Goal: Information Seeking & Learning: Learn about a topic

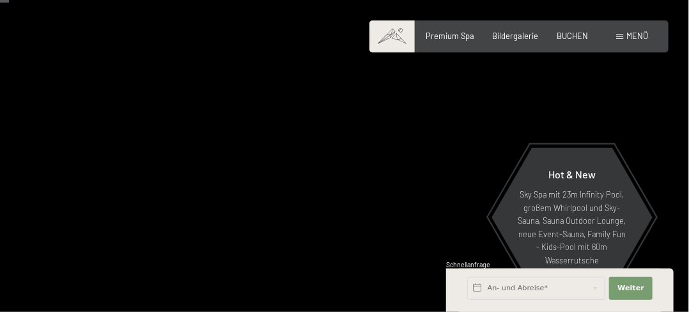
click at [621, 36] on span at bounding box center [619, 37] width 7 height 6
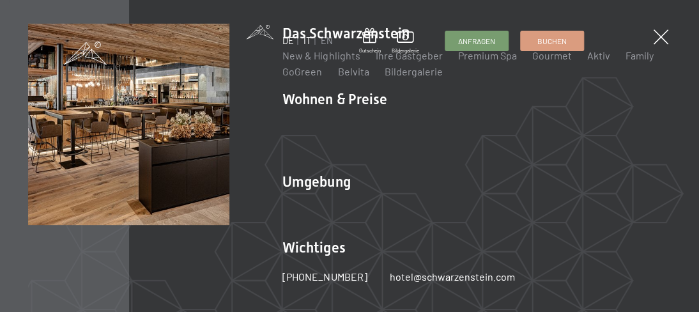
click at [308, 40] on link "IT" at bounding box center [307, 40] width 8 height 11
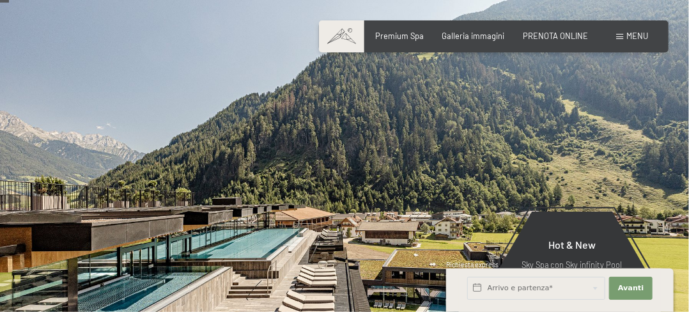
scroll to position [64, 0]
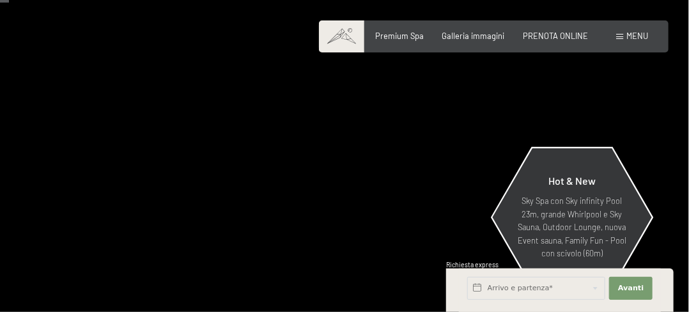
click at [563, 197] on p "Sky Spa con Sky infinity Pool 23m, grande Whirlpool e Sky Sauna, Outdoor Lounge…" at bounding box center [571, 226] width 111 height 65
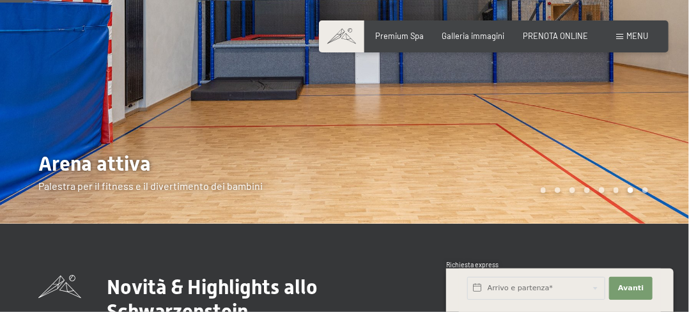
scroll to position [64, 0]
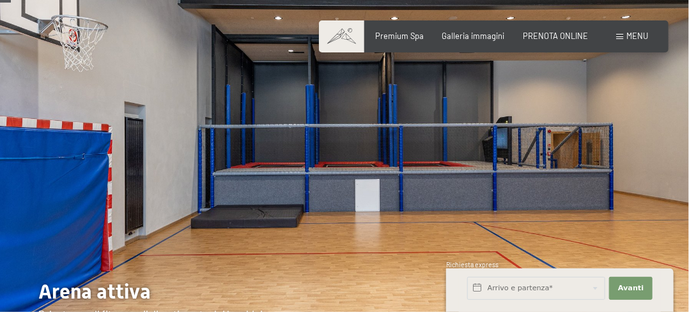
click at [387, 158] on div at bounding box center [516, 143] width 344 height 415
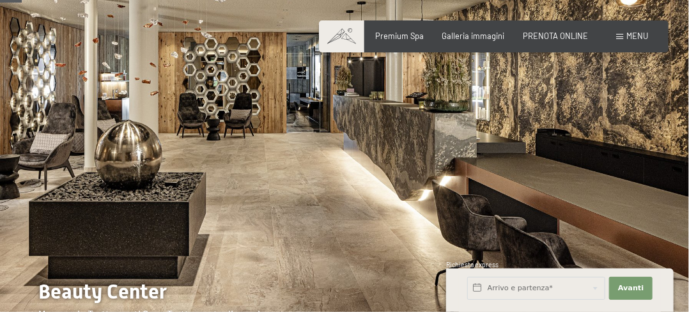
scroll to position [128, 0]
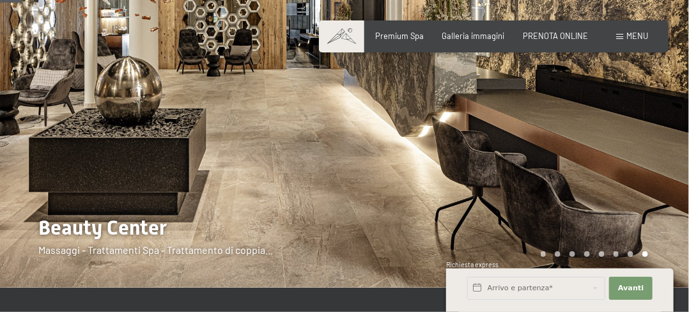
click at [388, 157] on div at bounding box center [516, 79] width 344 height 415
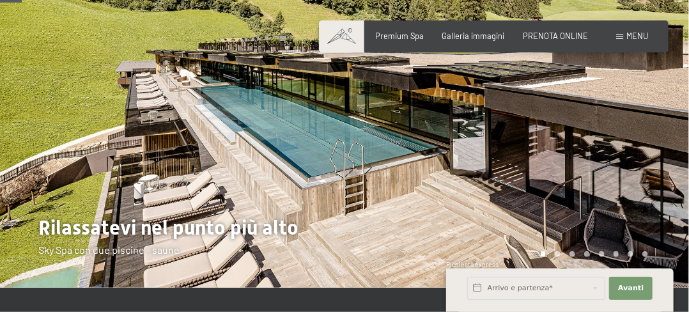
scroll to position [192, 0]
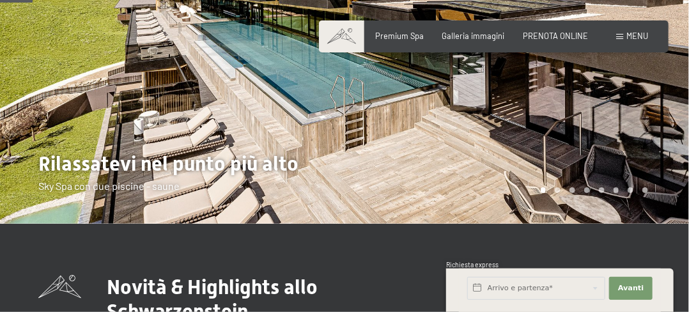
click at [386, 157] on div at bounding box center [516, 15] width 344 height 415
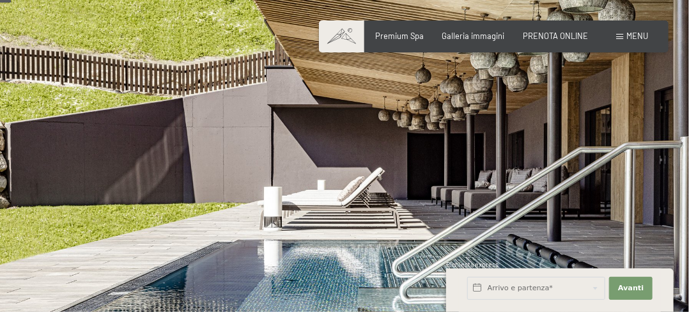
scroll to position [64, 0]
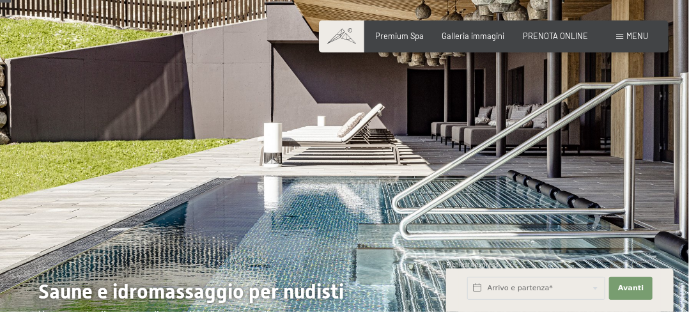
click at [400, 132] on div at bounding box center [516, 143] width 344 height 415
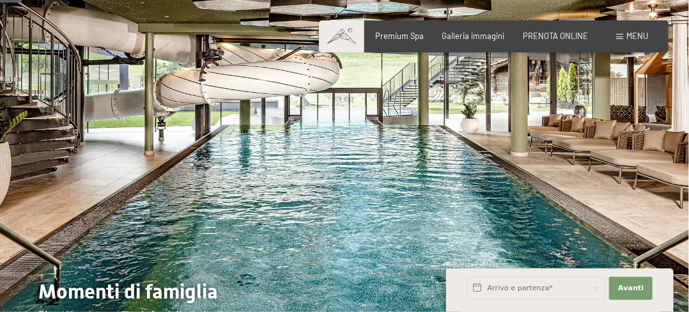
scroll to position [128, 0]
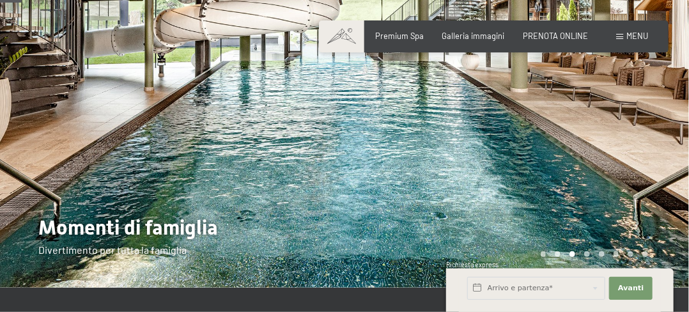
click at [397, 149] on div at bounding box center [516, 79] width 344 height 415
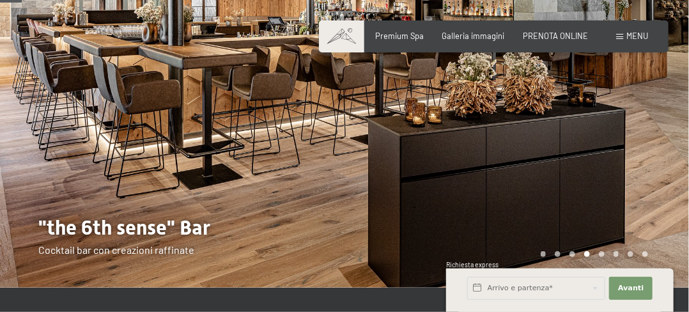
click at [429, 128] on div at bounding box center [516, 79] width 344 height 415
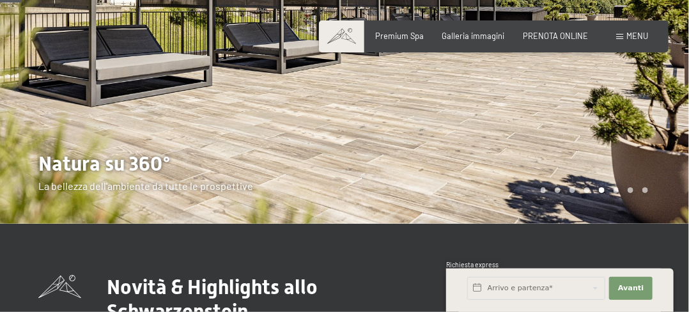
scroll to position [64, 0]
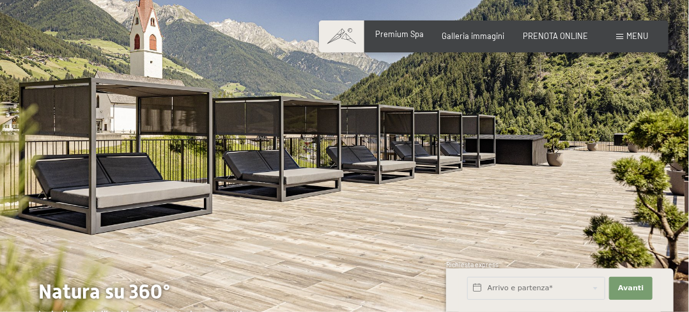
click at [401, 34] on span "Premium Spa" at bounding box center [400, 34] width 49 height 10
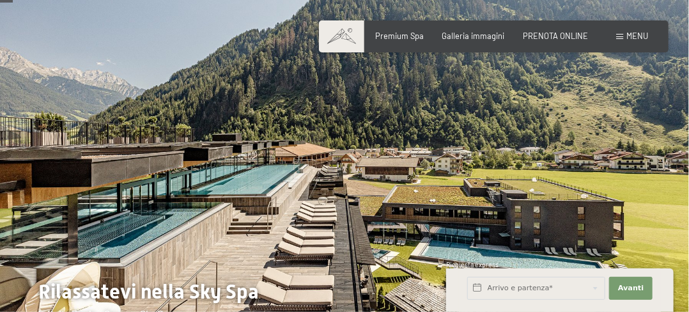
scroll to position [128, 0]
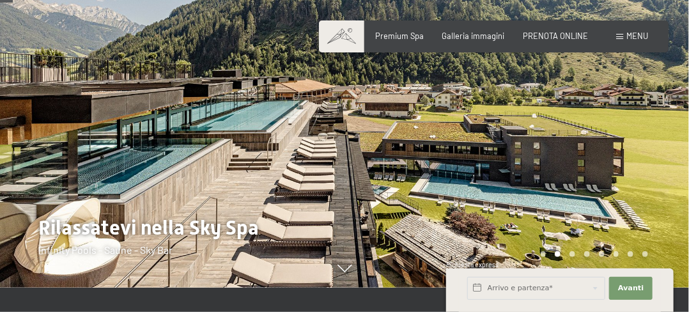
click at [404, 161] on div at bounding box center [516, 79] width 344 height 415
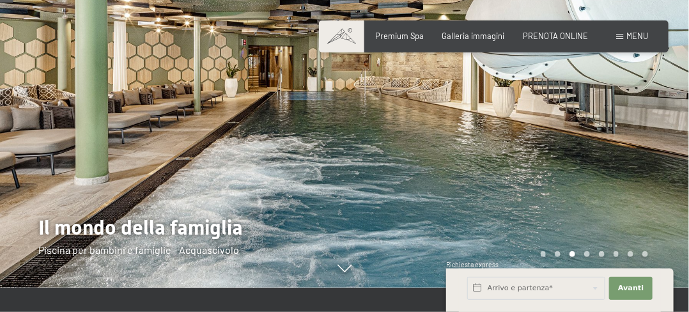
click at [404, 161] on div at bounding box center [516, 79] width 344 height 415
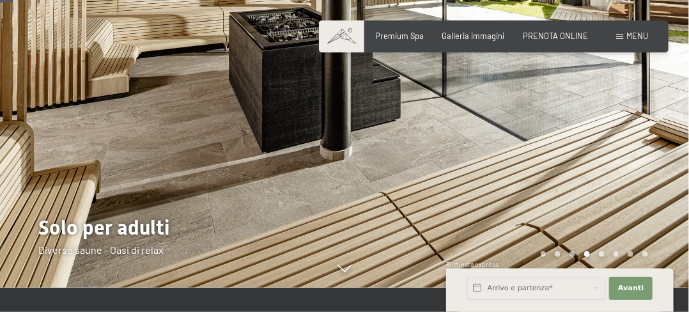
click at [404, 161] on div at bounding box center [516, 79] width 344 height 415
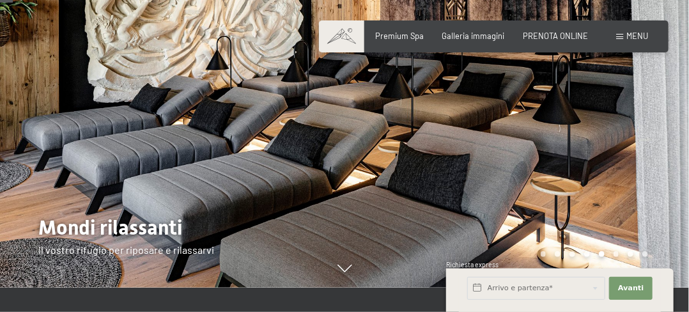
click at [403, 160] on div at bounding box center [516, 79] width 344 height 415
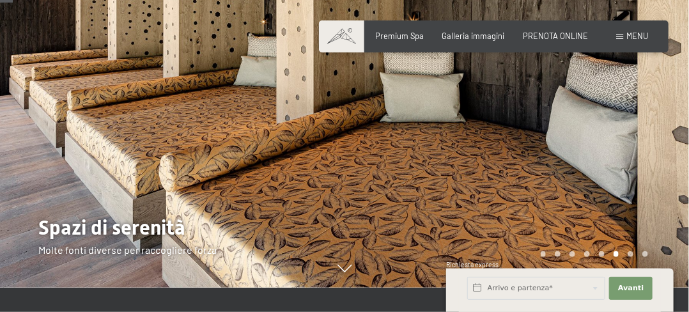
click at [403, 160] on div at bounding box center [516, 79] width 344 height 415
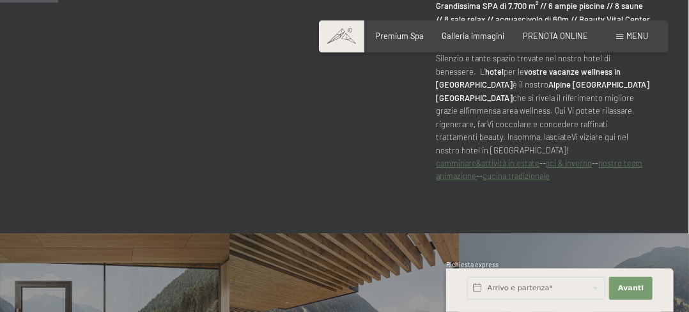
scroll to position [511, 0]
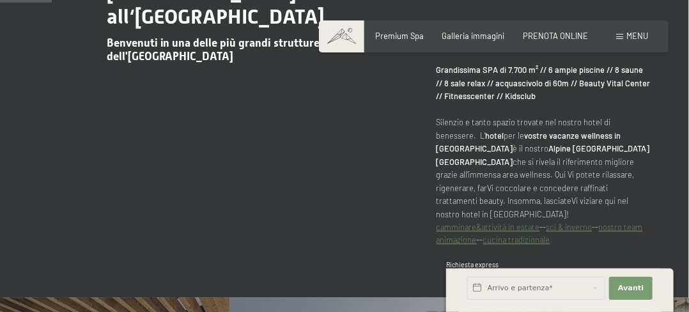
click at [503, 234] on link "cucina tradizionale" at bounding box center [516, 239] width 67 height 10
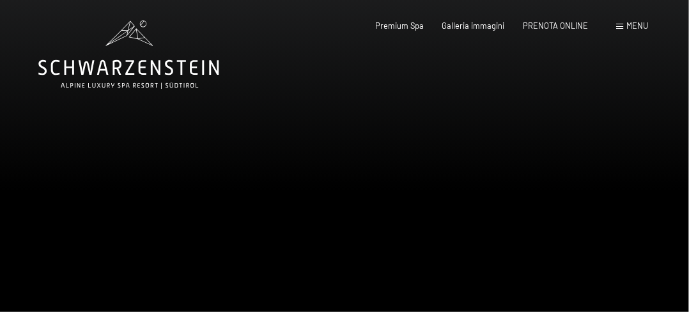
click at [420, 163] on div at bounding box center [516, 207] width 344 height 415
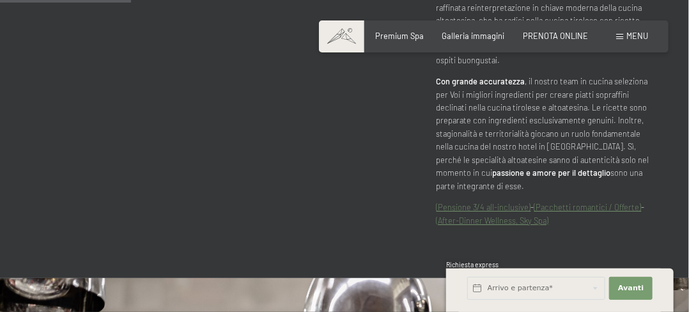
scroll to position [639, 0]
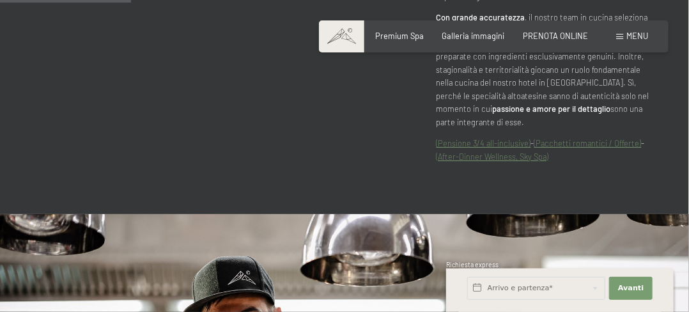
click at [483, 138] on link "(Pensione 3/4 all-inclusive)" at bounding box center [483, 143] width 95 height 10
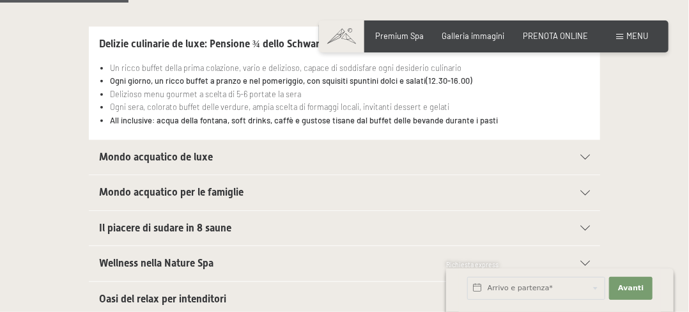
scroll to position [447, 0]
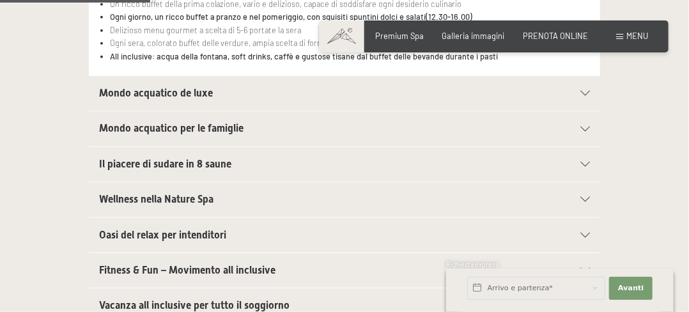
click at [194, 229] on span "Oasi del relax per intenditori" at bounding box center [162, 235] width 127 height 12
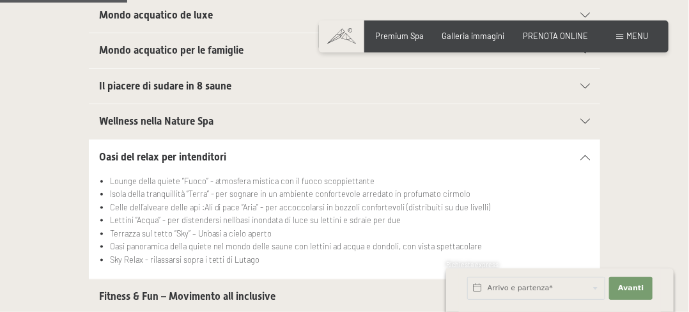
scroll to position [383, 0]
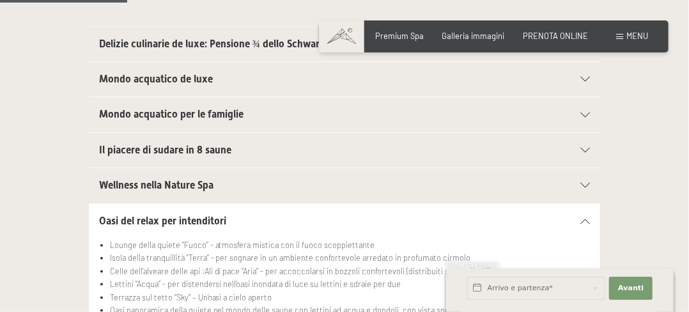
click at [584, 218] on icon at bounding box center [585, 220] width 10 height 5
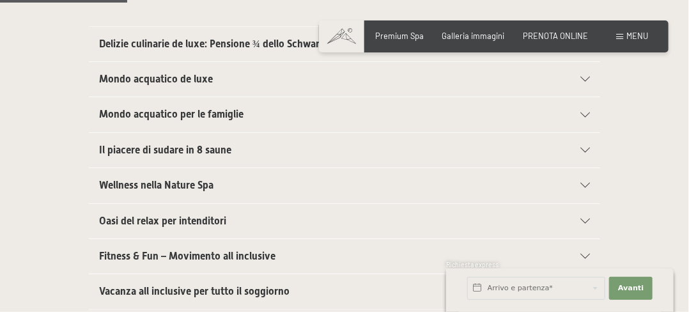
click at [583, 180] on div "Wellness nella Nature Spa" at bounding box center [344, 185] width 491 height 34
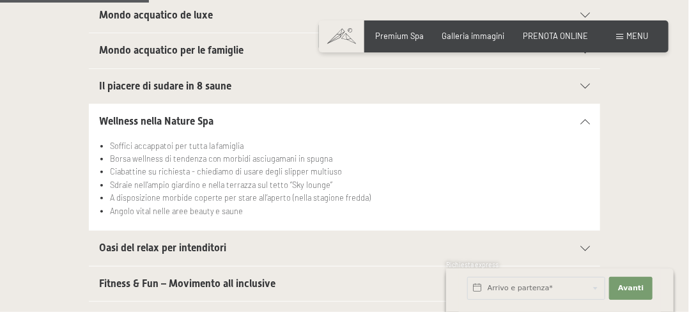
scroll to position [42, 0]
click at [583, 116] on div "Wellness nella Nature Spa" at bounding box center [344, 121] width 491 height 34
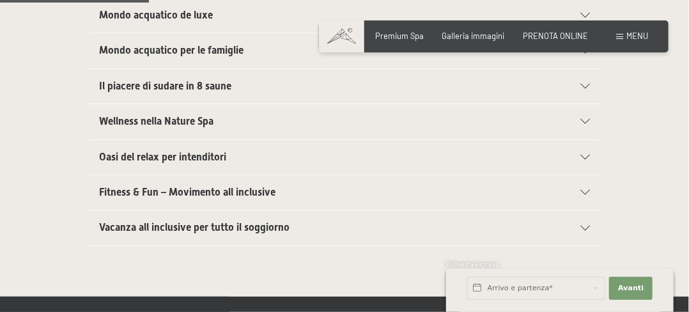
click at [585, 155] on icon at bounding box center [585, 157] width 10 height 5
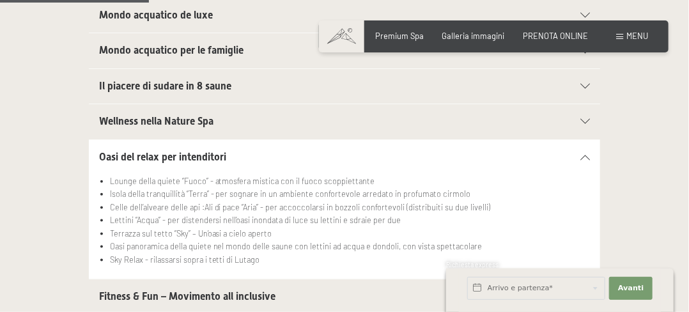
click at [585, 155] on icon at bounding box center [585, 157] width 10 height 5
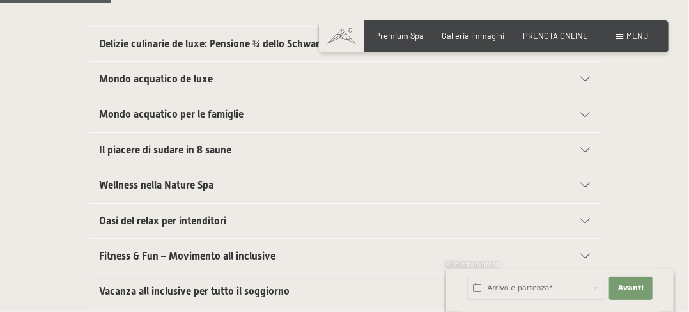
scroll to position [319, 0]
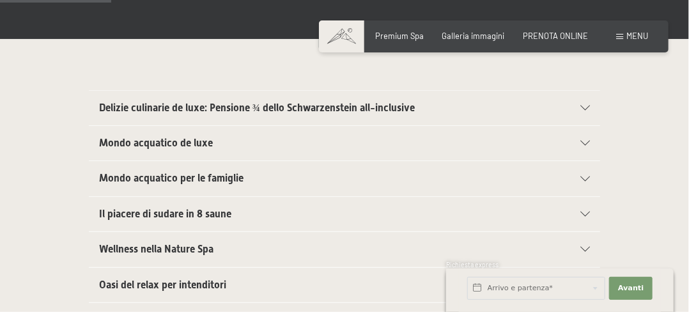
click at [586, 141] on icon at bounding box center [585, 143] width 10 height 5
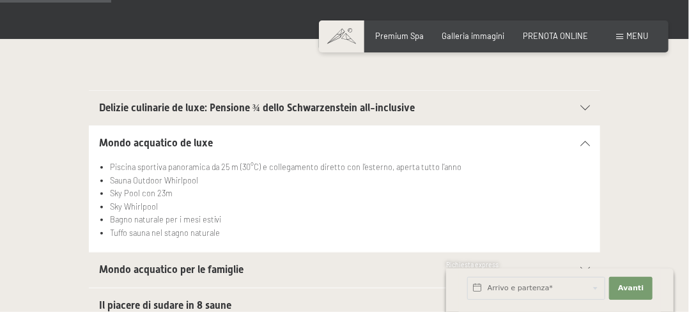
click at [583, 144] on icon at bounding box center [585, 143] width 10 height 5
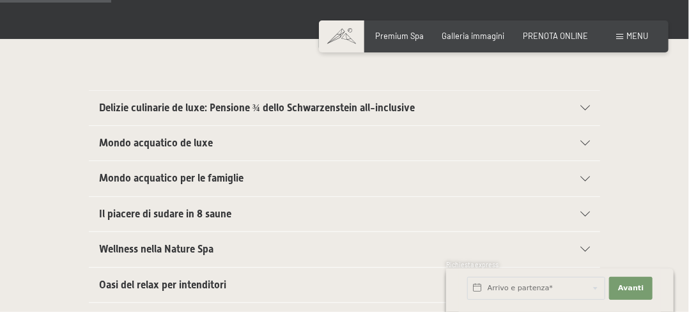
click at [583, 99] on div "Delizie culinarie de luxe: Pensione ¾ dello Schwarzenstein all-inclusive" at bounding box center [344, 108] width 491 height 34
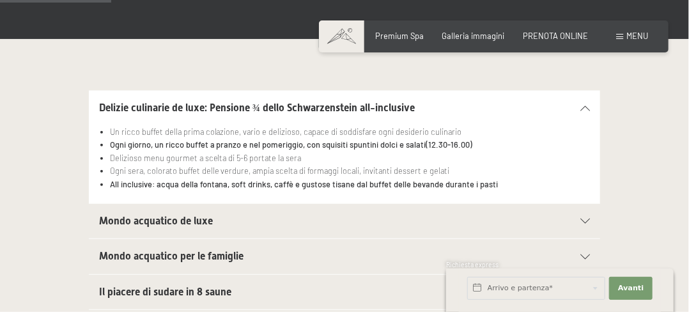
click at [586, 105] on icon at bounding box center [585, 107] width 10 height 5
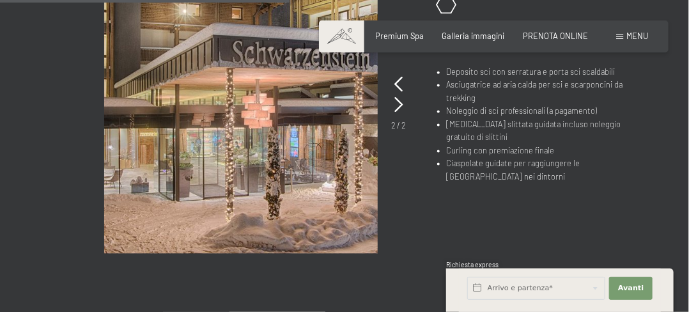
scroll to position [831, 0]
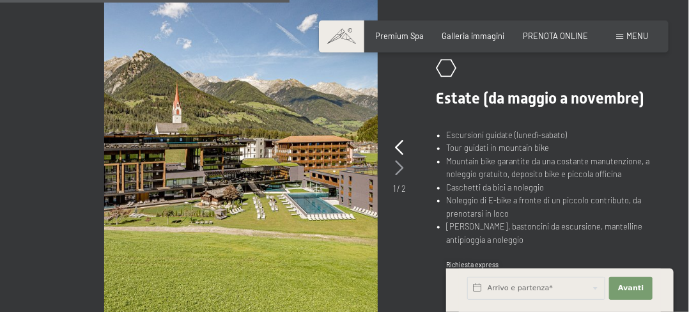
click at [398, 162] on icon at bounding box center [399, 168] width 8 height 15
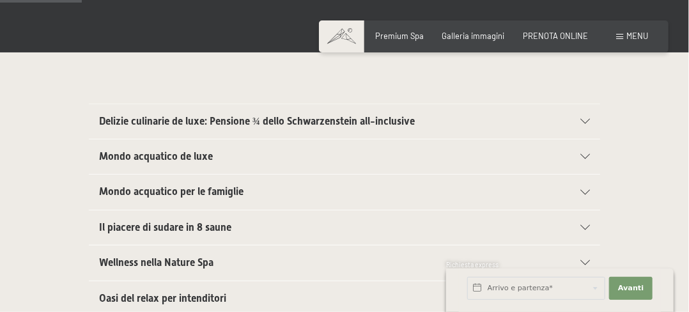
scroll to position [0, 0]
